Goal: Transaction & Acquisition: Purchase product/service

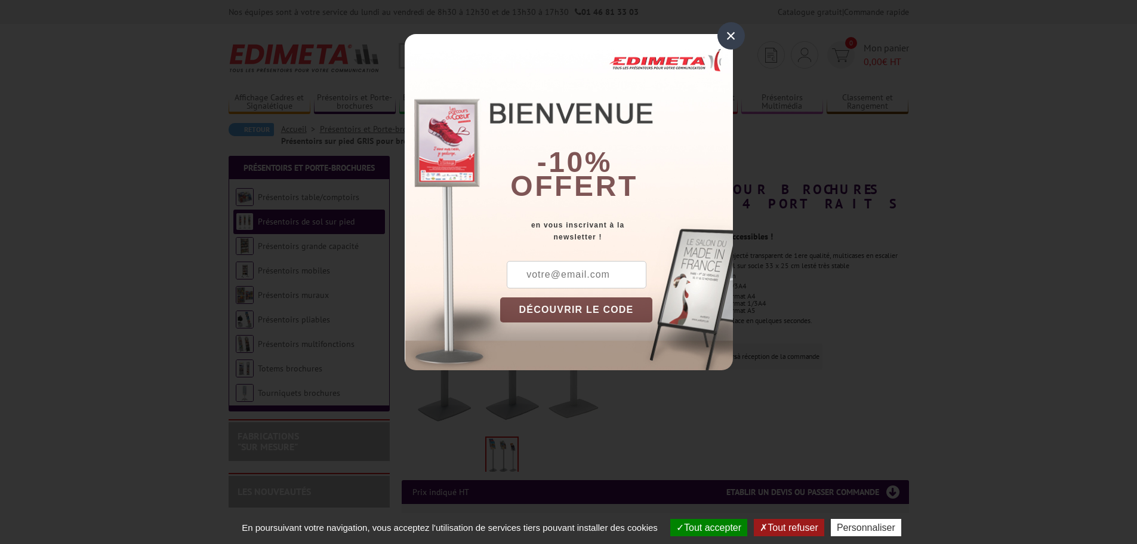
click at [737, 34] on div "×" at bounding box center [730, 35] width 27 height 27
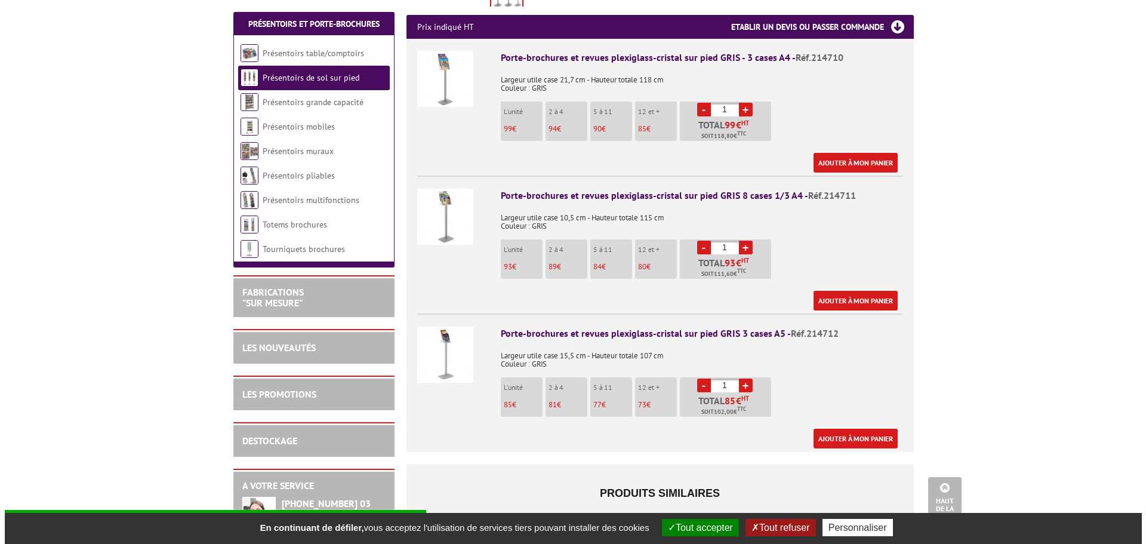
scroll to position [478, 0]
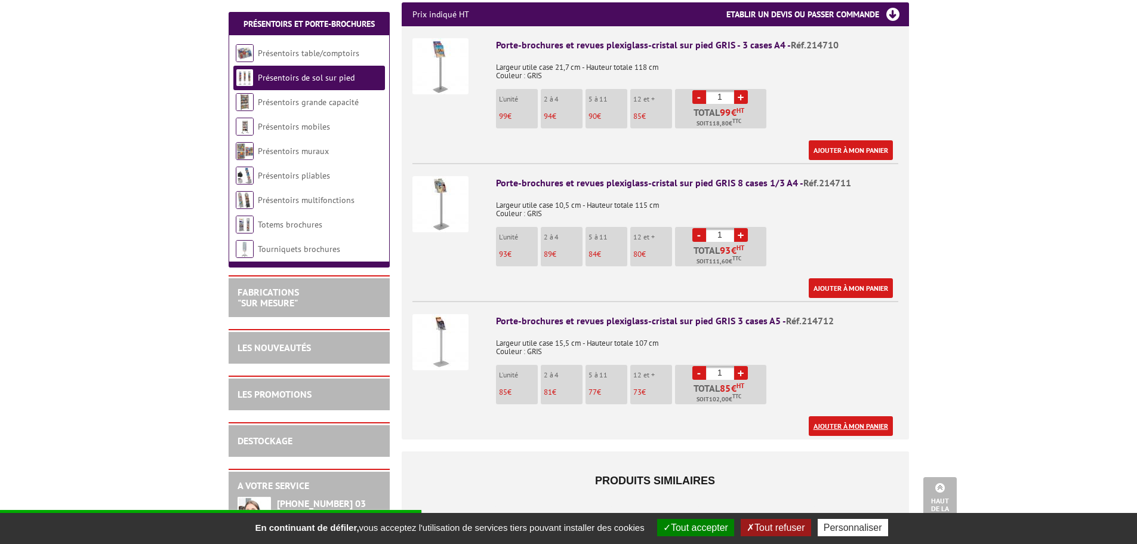
click at [842, 416] on link "Ajouter à mon panier" at bounding box center [851, 426] width 84 height 20
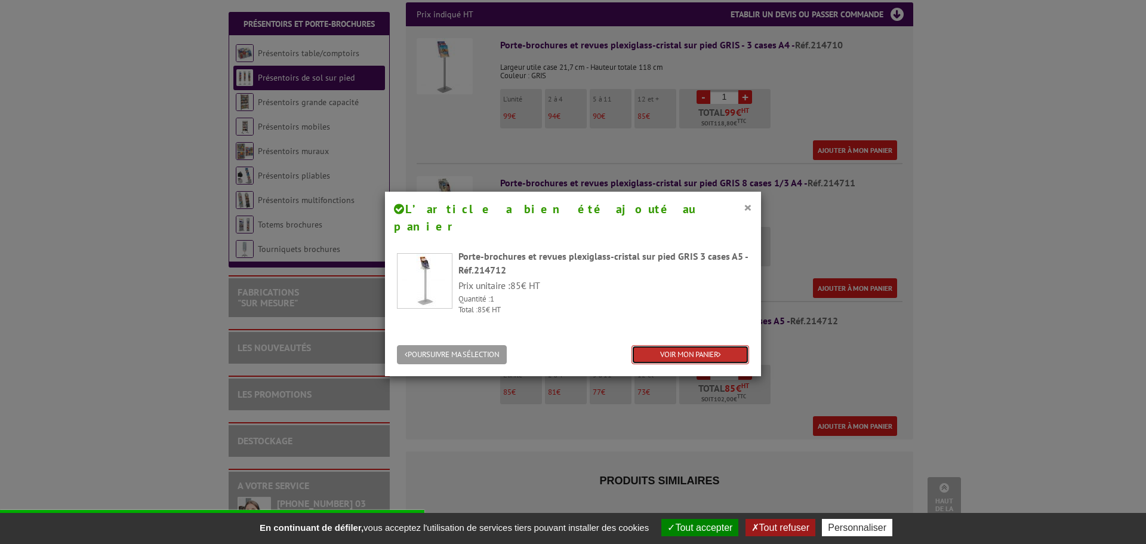
click at [676, 345] on link "VOIR MON PANIER" at bounding box center [691, 355] width 118 height 20
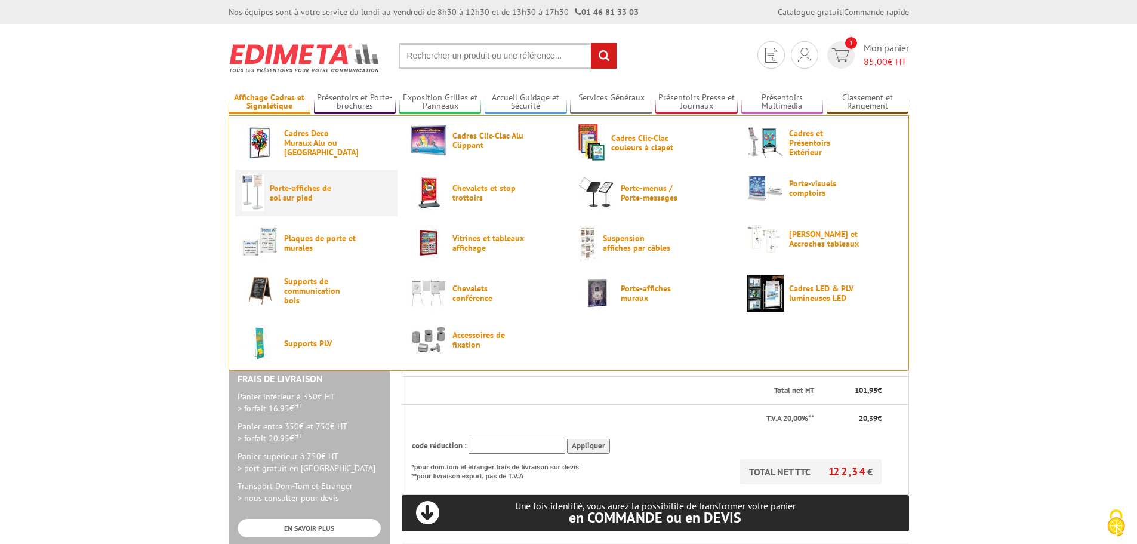
click at [296, 189] on span "Porte-affiches de sol sur pied" at bounding box center [306, 192] width 72 height 19
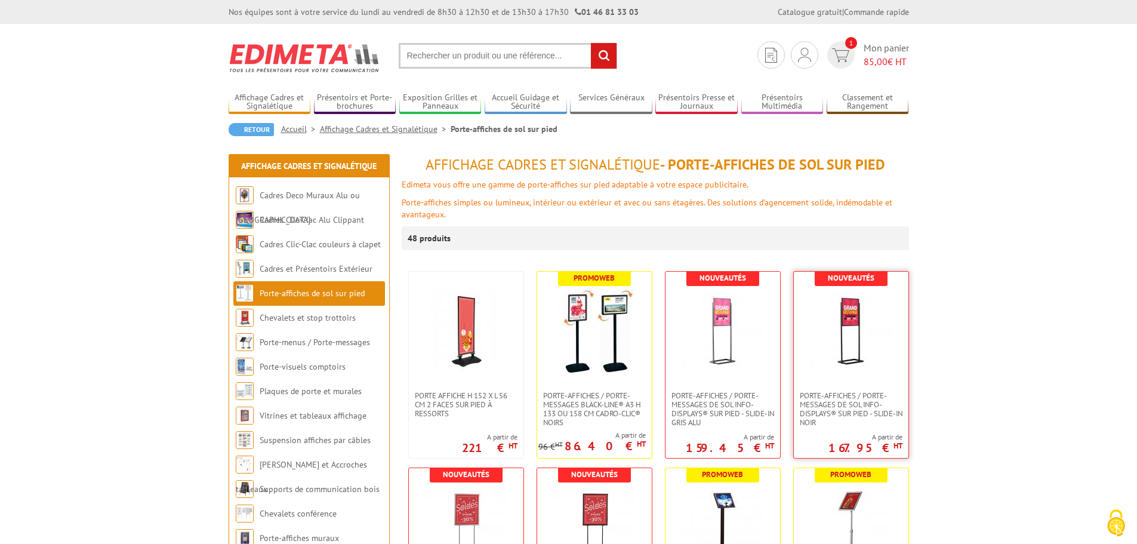
click at [842, 317] on img at bounding box center [851, 331] width 84 height 84
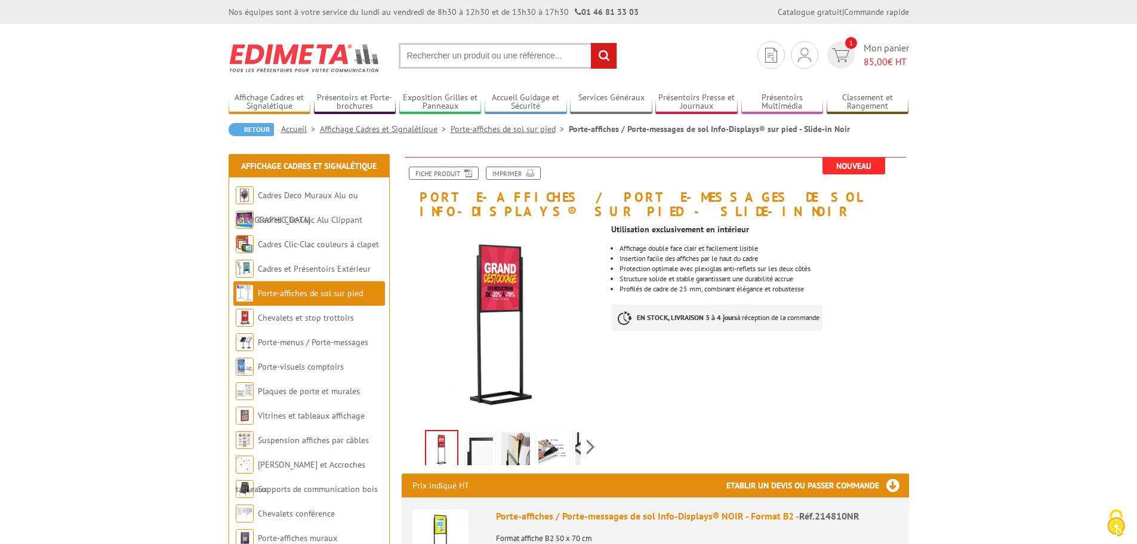
click at [314, 298] on li "Porte-affiches de sol sur pied" at bounding box center [309, 293] width 152 height 24
click at [326, 291] on link "Porte-affiches de sol sur pied" at bounding box center [310, 293] width 105 height 11
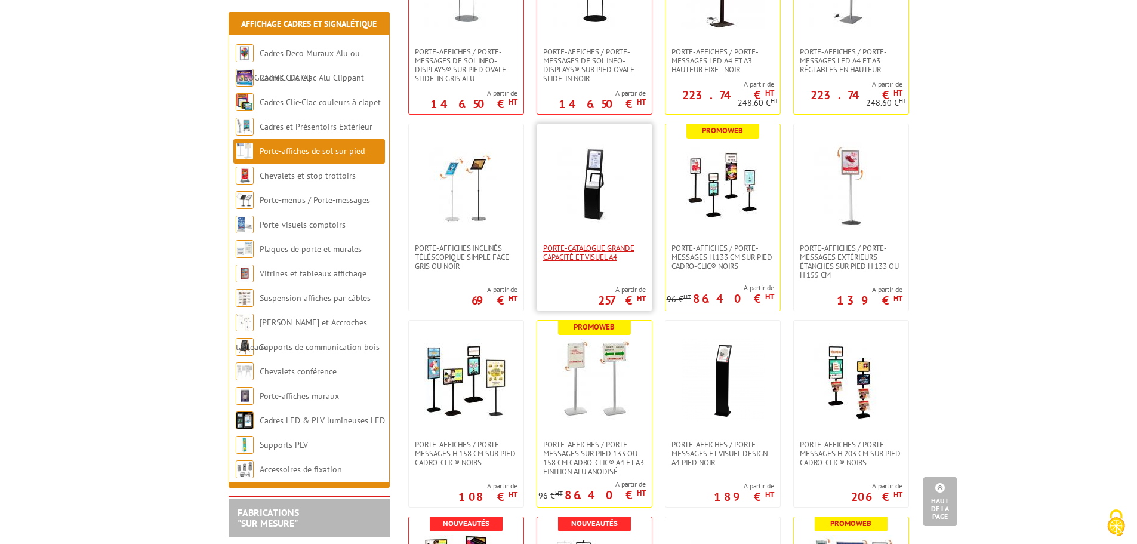
scroll to position [597, 0]
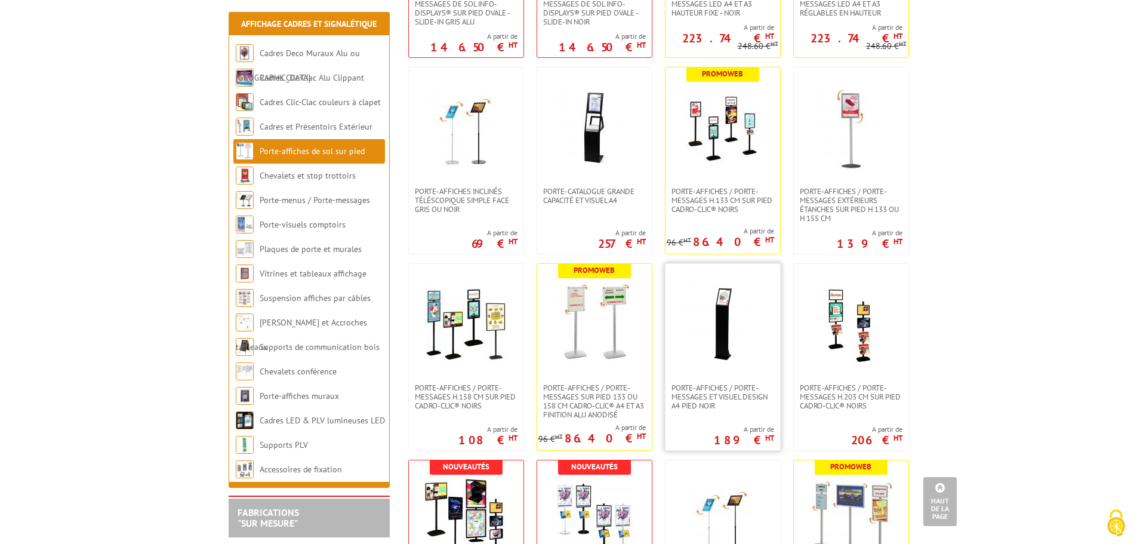
click at [727, 321] on img at bounding box center [723, 324] width 84 height 84
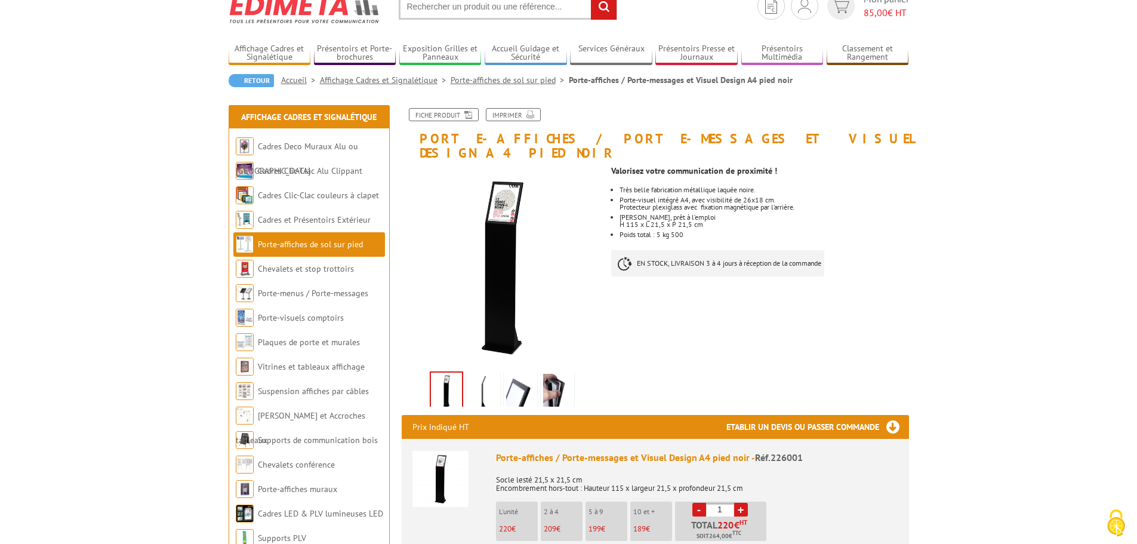
scroll to position [119, 0]
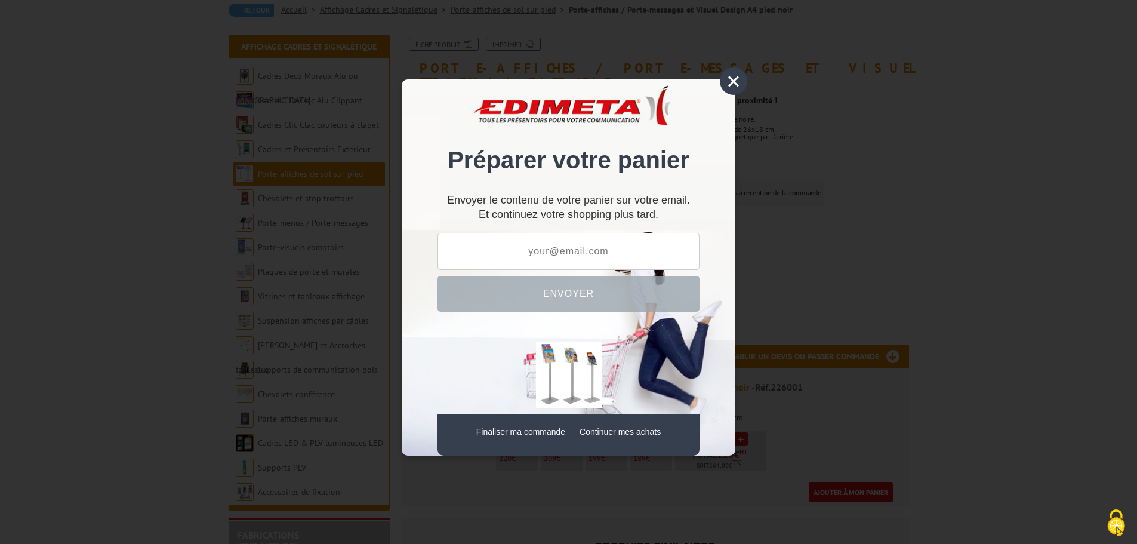
click at [742, 80] on div "×" at bounding box center [733, 80] width 27 height 27
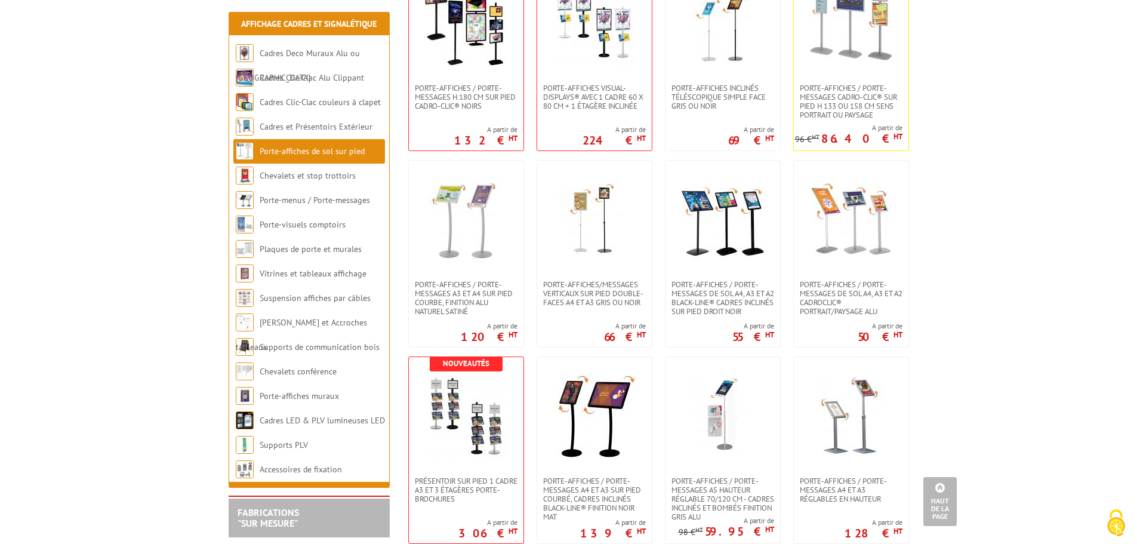
scroll to position [1135, 0]
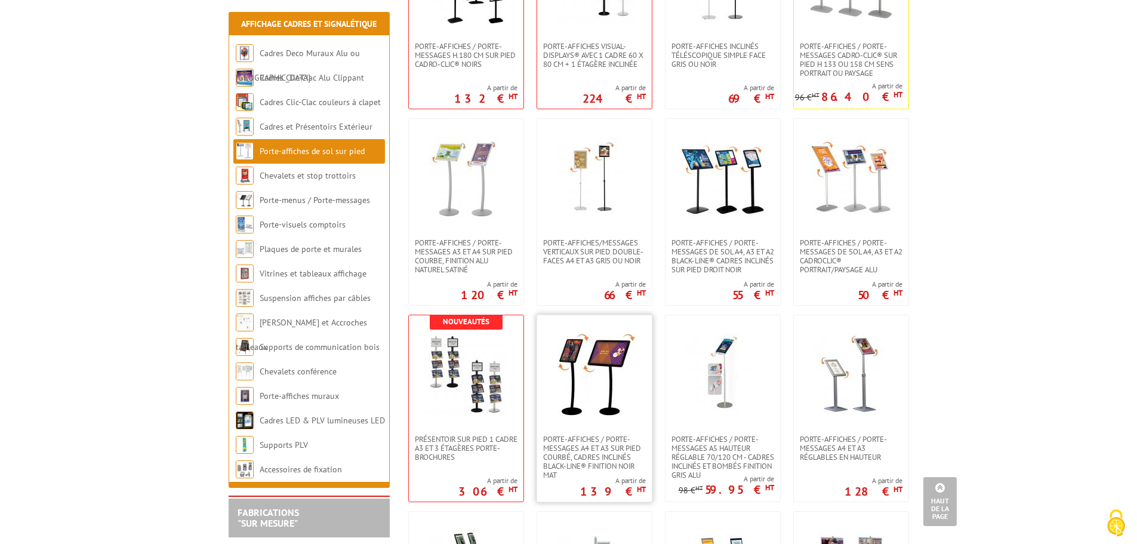
click at [597, 362] on img at bounding box center [595, 375] width 84 height 84
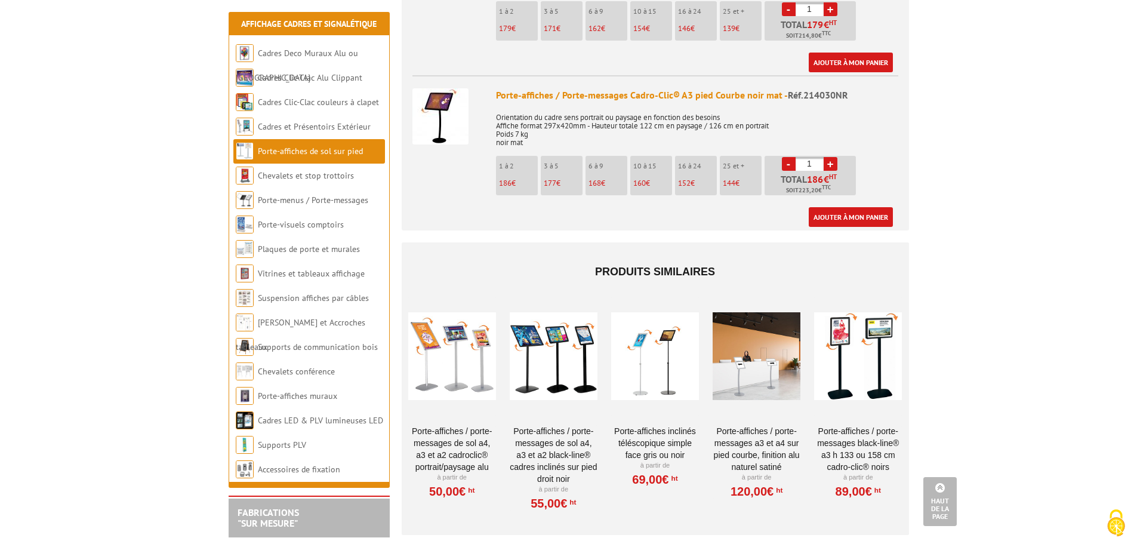
scroll to position [597, 0]
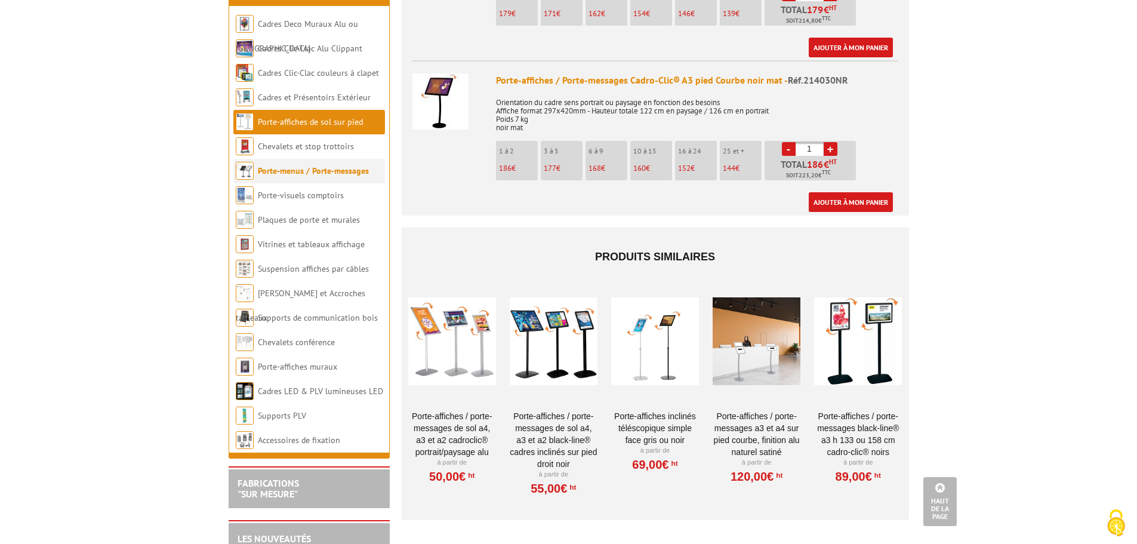
click at [332, 166] on link "Porte-menus / Porte-messages" at bounding box center [313, 170] width 111 height 11
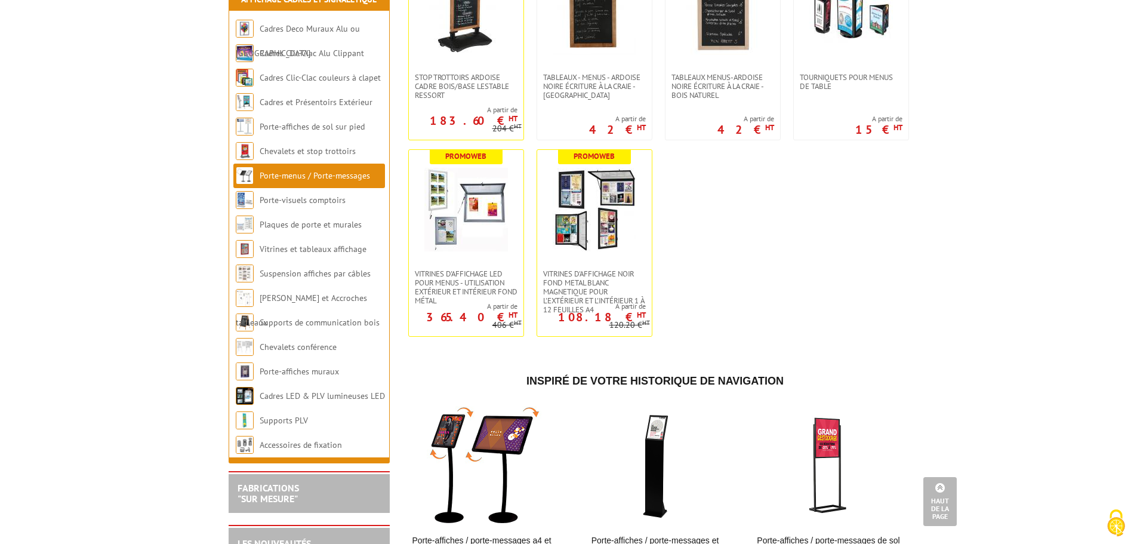
scroll to position [1910, 0]
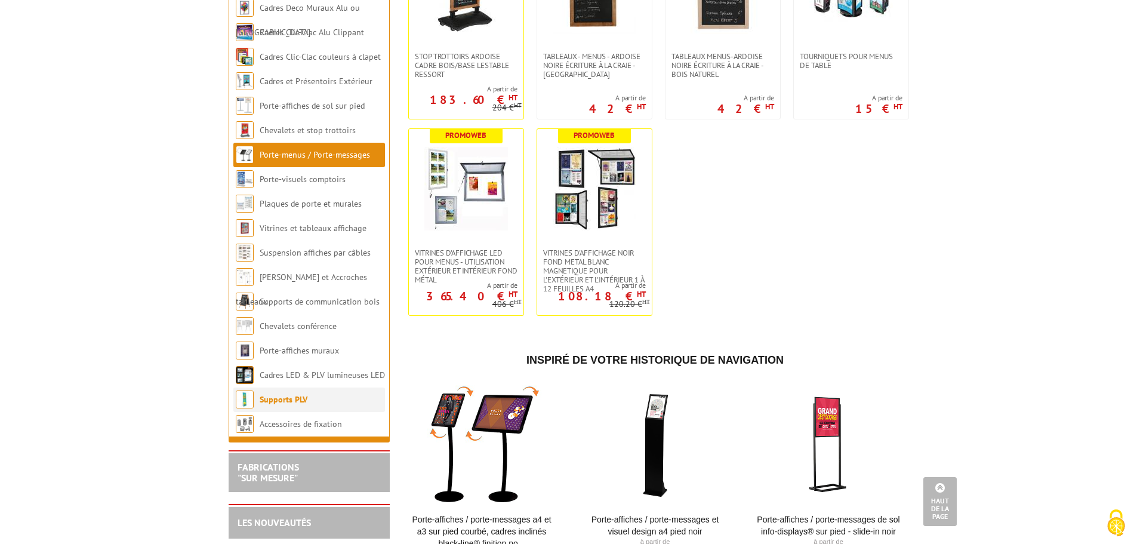
click at [283, 412] on li "Supports PLV" at bounding box center [309, 399] width 152 height 24
click at [288, 402] on link "Supports PLV" at bounding box center [284, 399] width 48 height 11
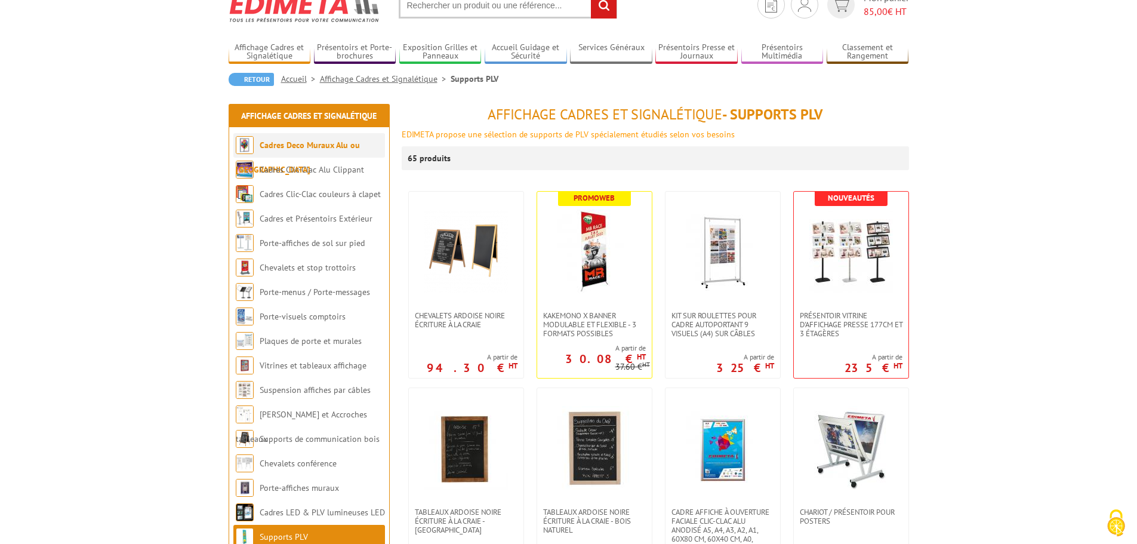
scroll to position [119, 0]
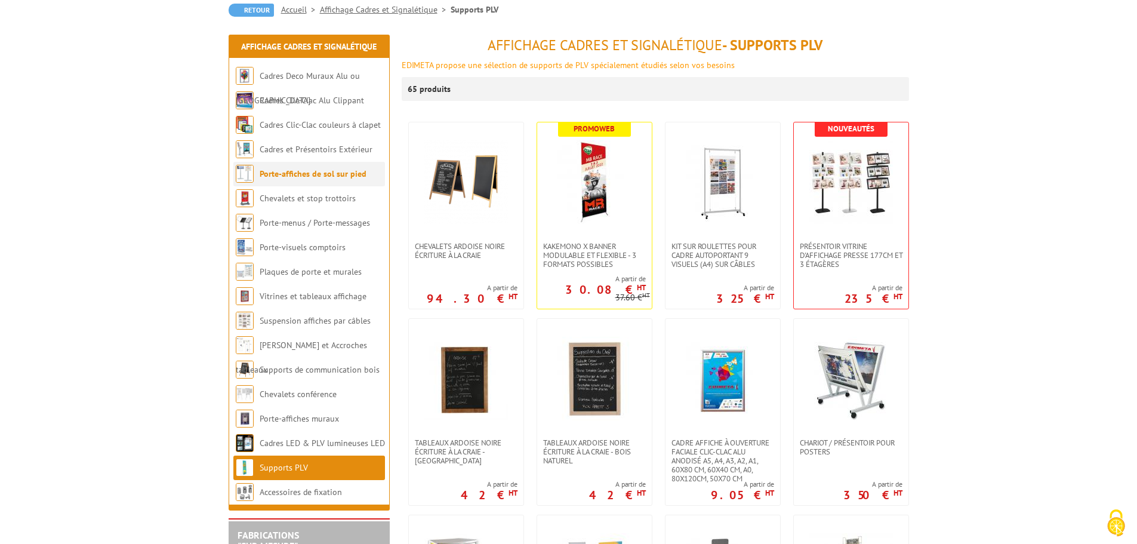
click at [295, 172] on link "Porte-affiches de sol sur pied" at bounding box center [313, 173] width 107 height 11
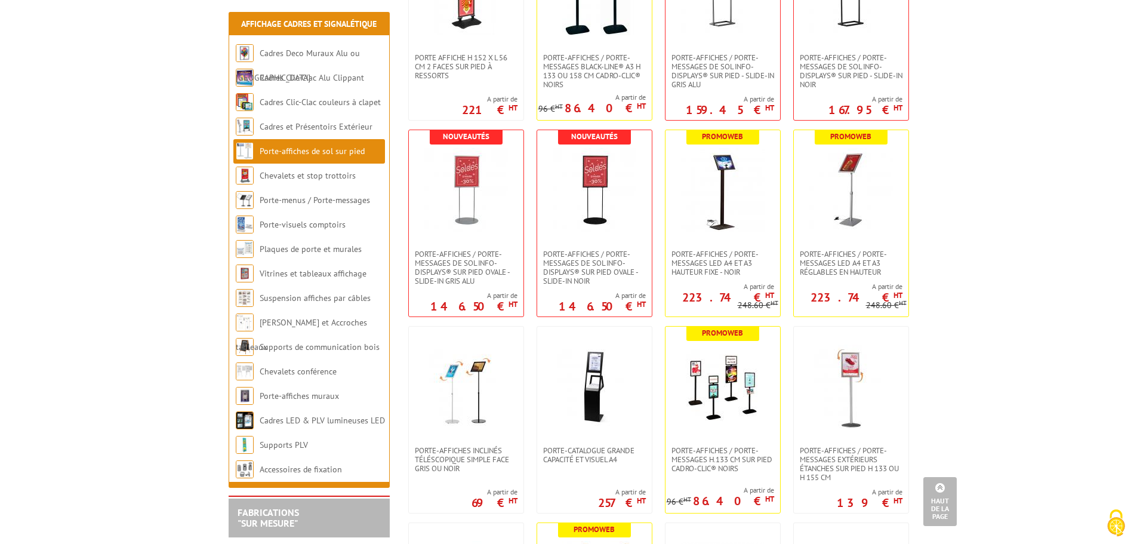
scroll to position [358, 0]
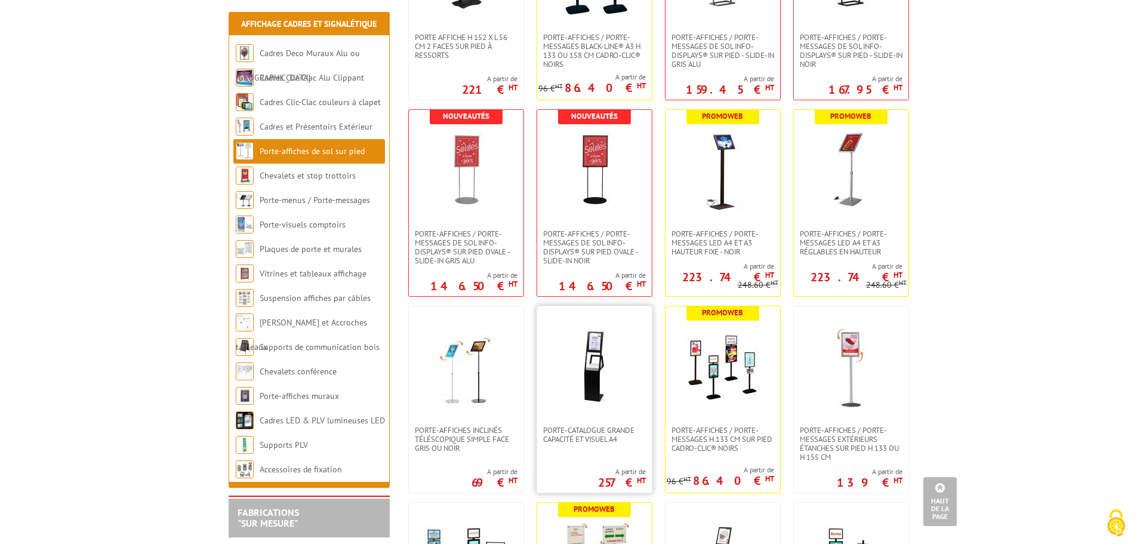
click at [610, 358] on img at bounding box center [595, 366] width 84 height 84
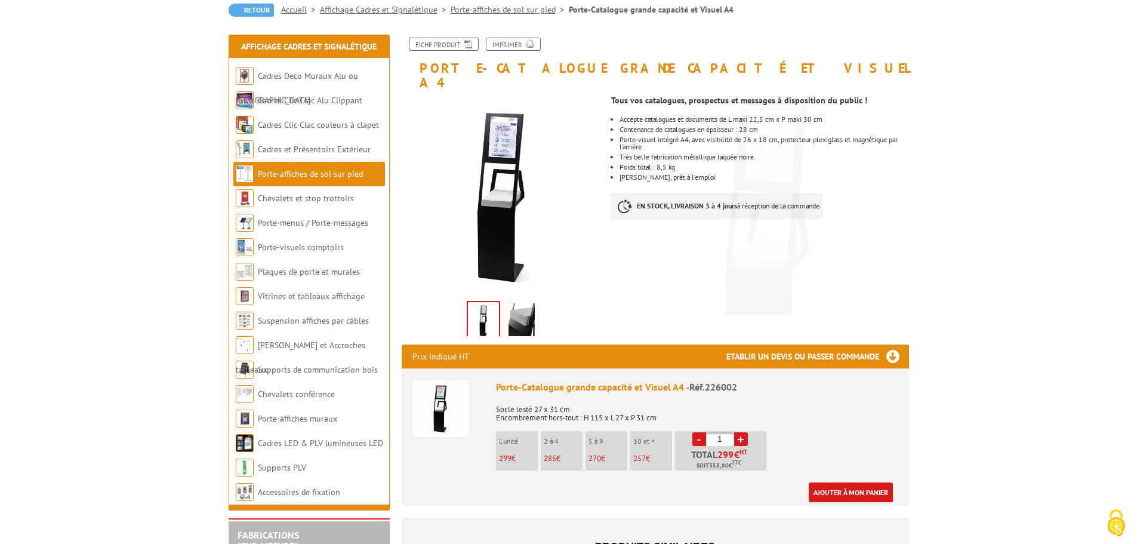
scroll to position [298, 0]
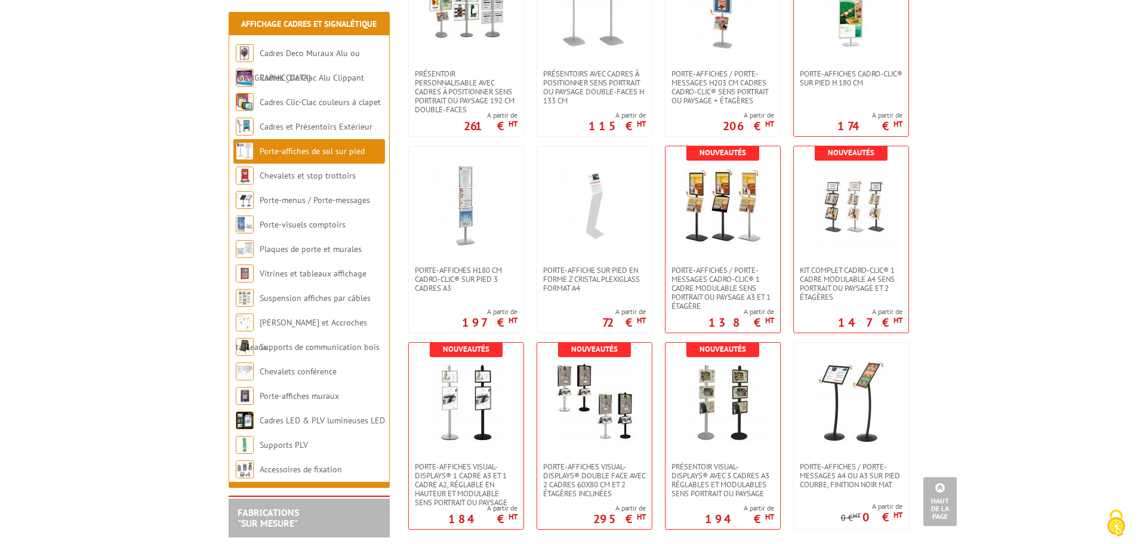
scroll to position [1910, 0]
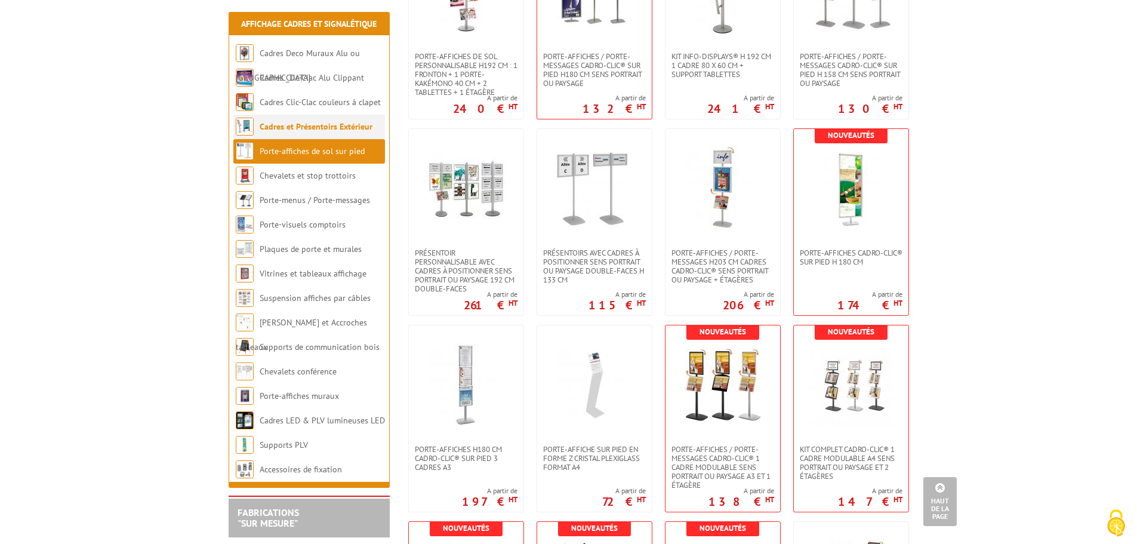
click at [313, 123] on link "Cadres et Présentoirs Extérieur" at bounding box center [316, 126] width 113 height 11
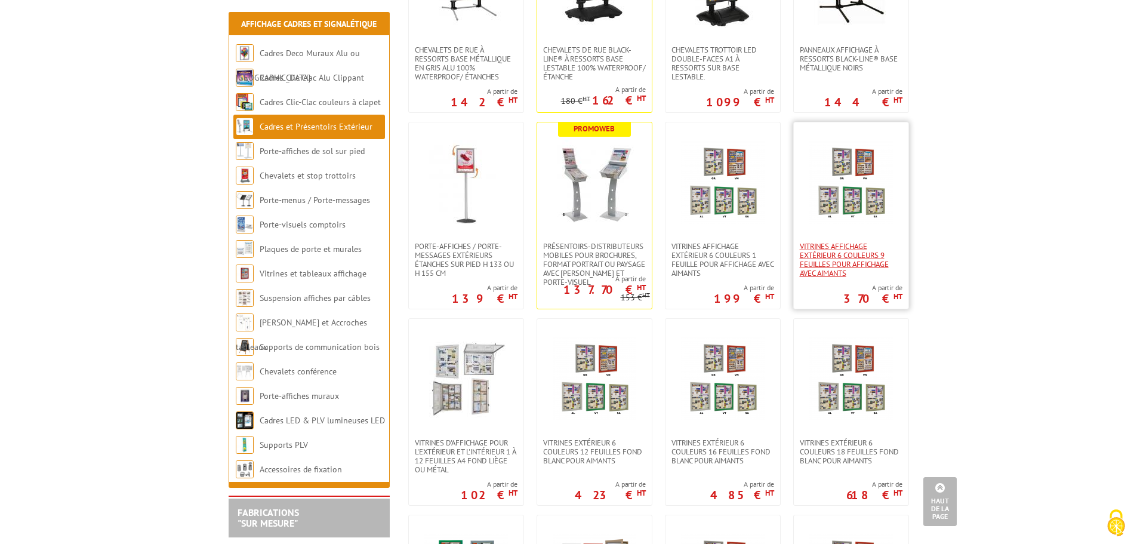
scroll to position [537, 0]
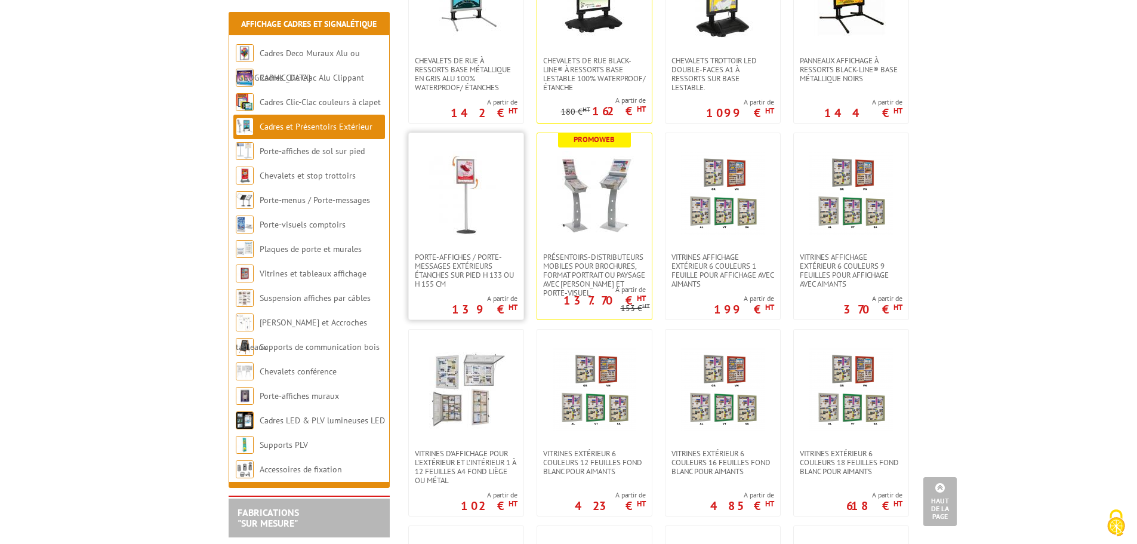
click at [492, 177] on img at bounding box center [466, 193] width 84 height 84
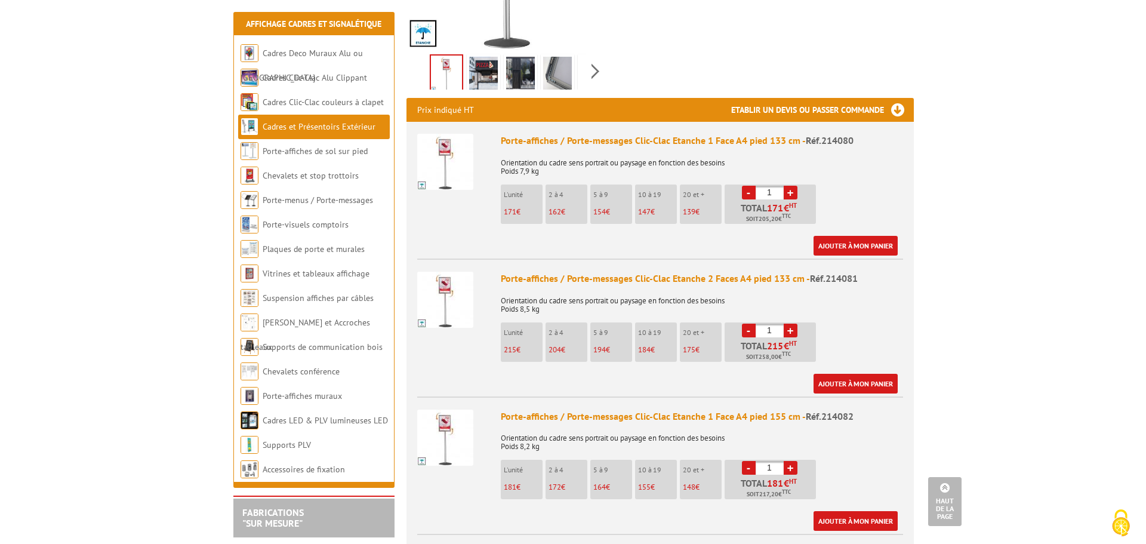
scroll to position [418, 0]
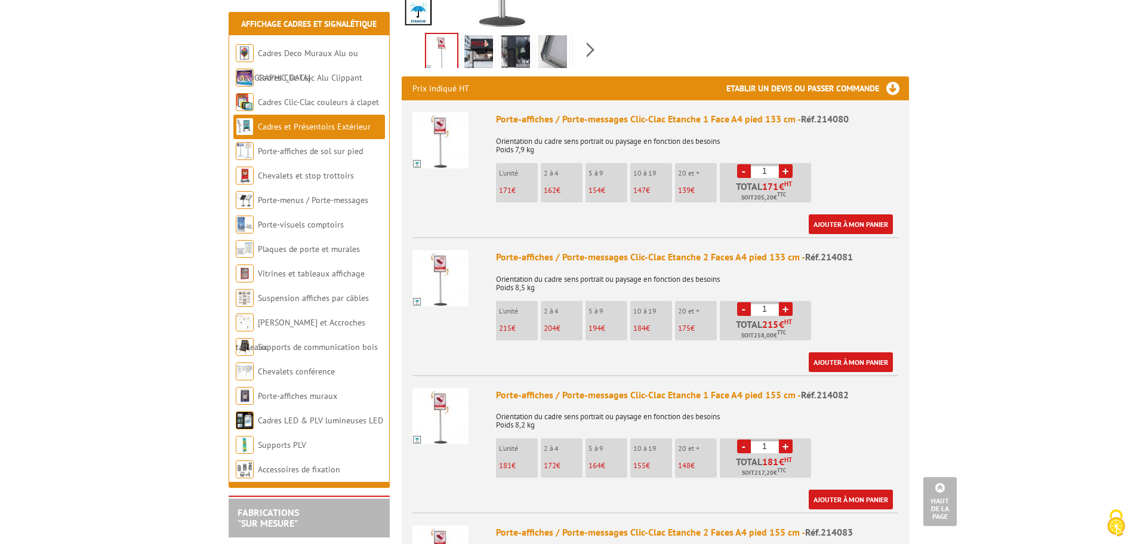
click at [449, 250] on img at bounding box center [440, 278] width 56 height 56
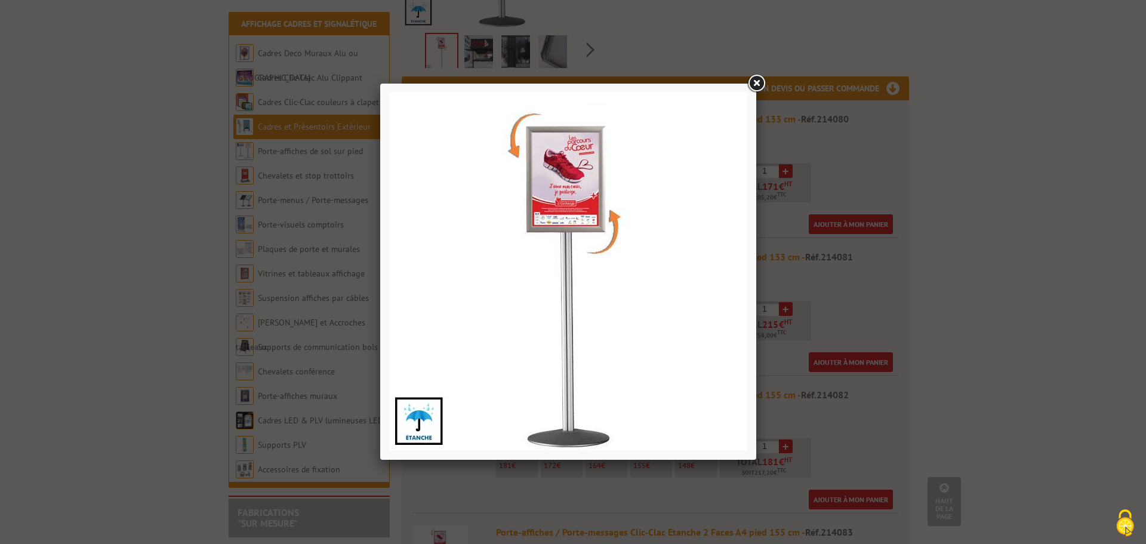
click at [756, 87] on link at bounding box center [756, 83] width 21 height 21
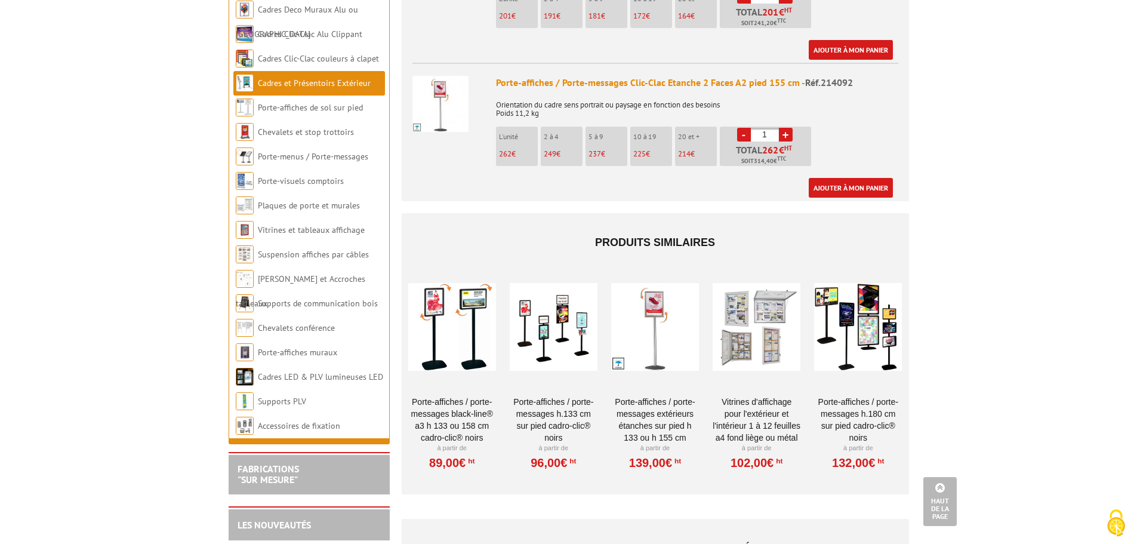
scroll to position [2029, 0]
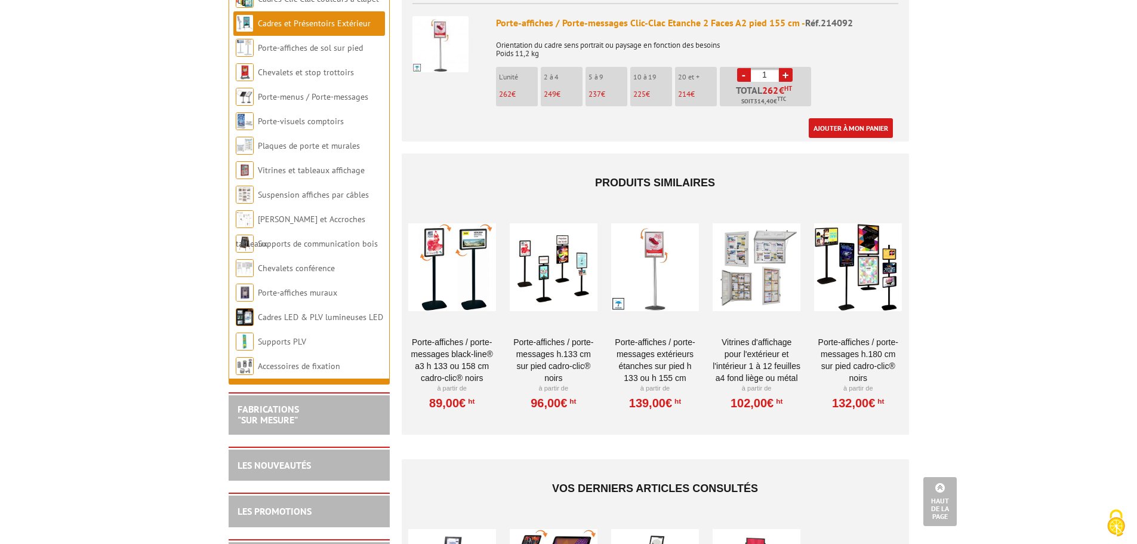
click at [476, 231] on div at bounding box center [452, 267] width 88 height 119
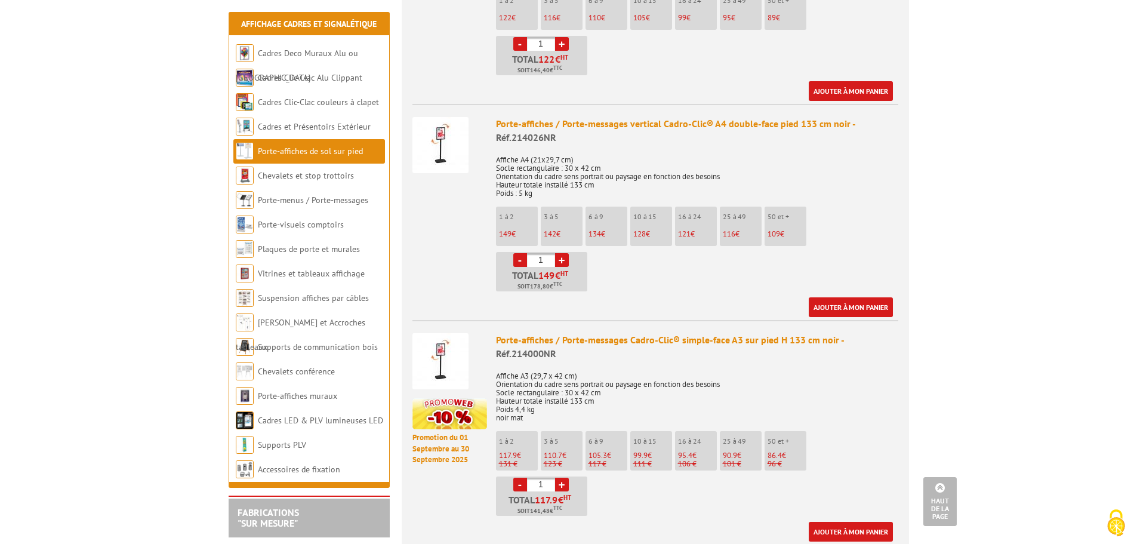
scroll to position [657, 0]
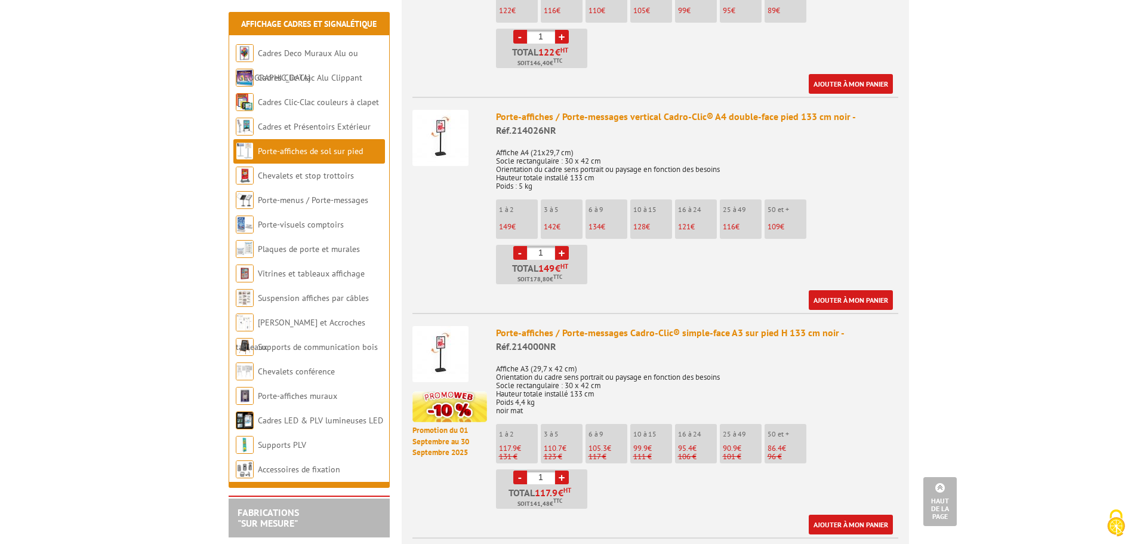
click at [322, 159] on li "Porte-affiches de sol sur pied" at bounding box center [309, 151] width 152 height 24
click at [325, 155] on link "Porte-affiches de sol sur pied" at bounding box center [310, 151] width 105 height 11
